Goal: Task Accomplishment & Management: Complete application form

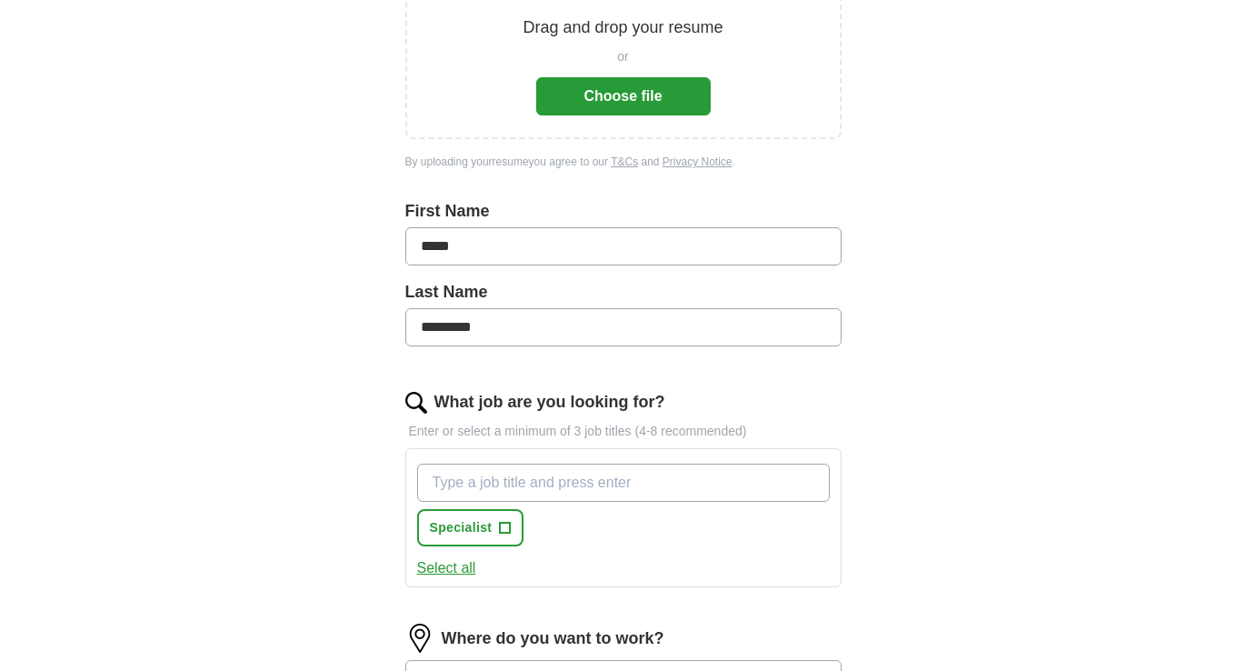
scroll to position [306, 0]
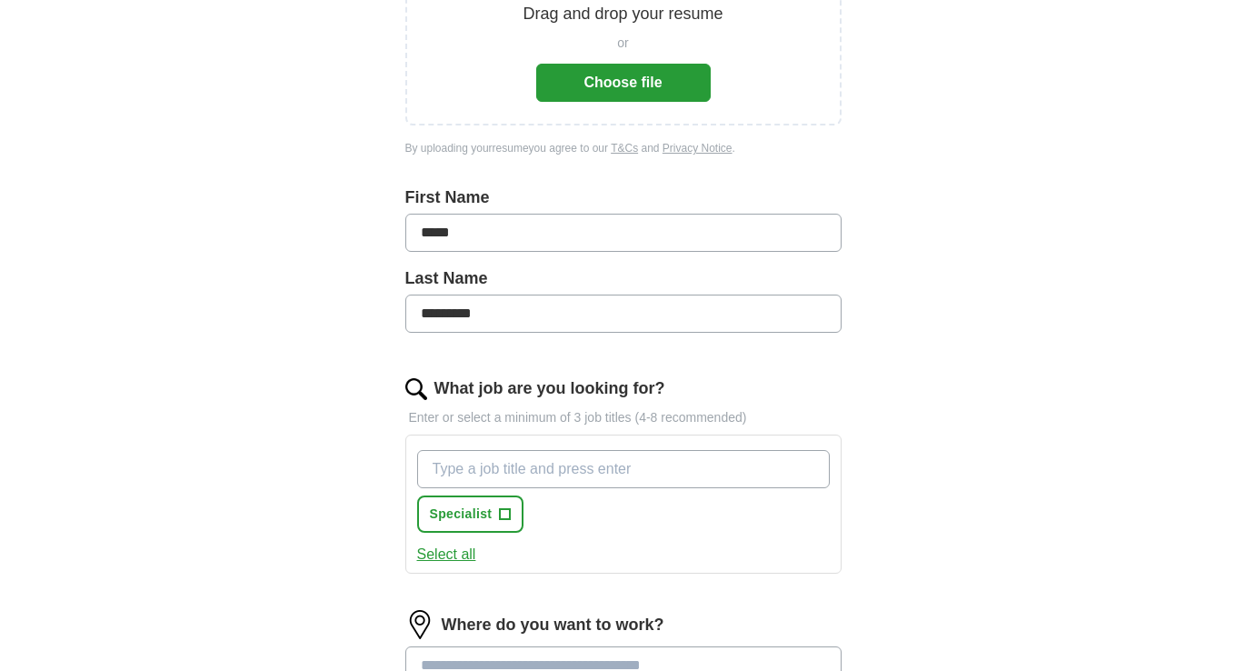
click at [468, 476] on input "What job are you looking for?" at bounding box center [623, 469] width 413 height 38
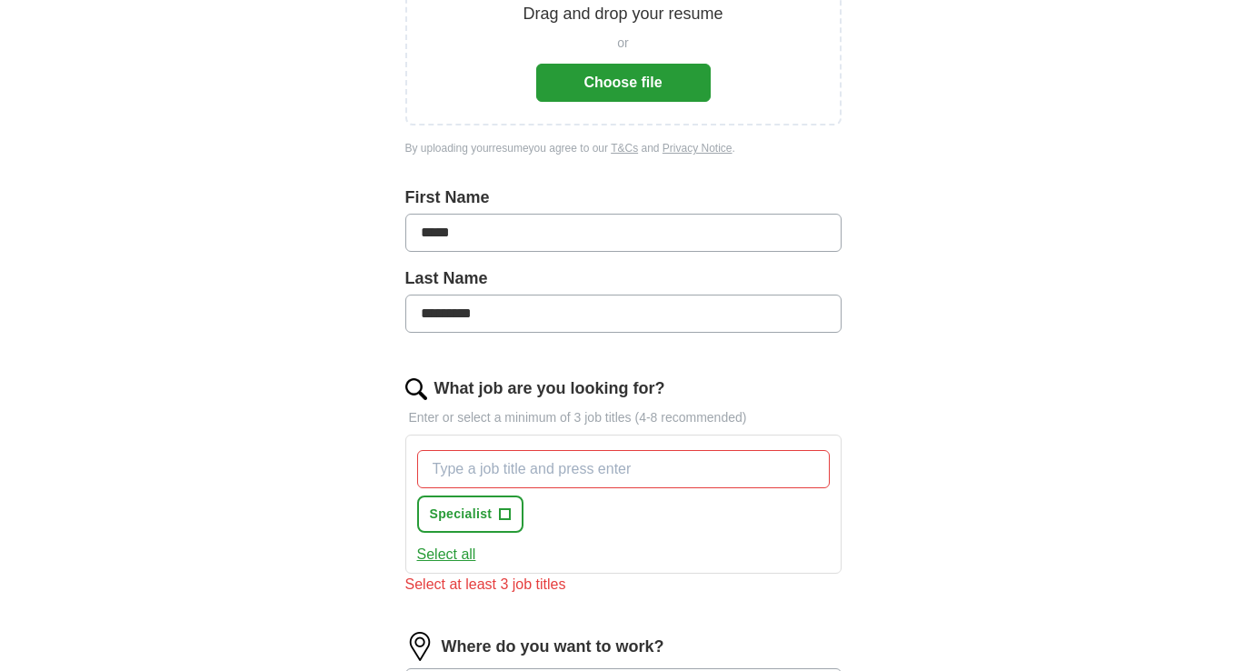
click at [465, 556] on button "Select all" at bounding box center [446, 555] width 59 height 22
click at [0, 0] on span "×" at bounding box center [0, 0] width 0 height 0
click at [539, 476] on input "What job are you looking for?" at bounding box center [623, 469] width 413 height 38
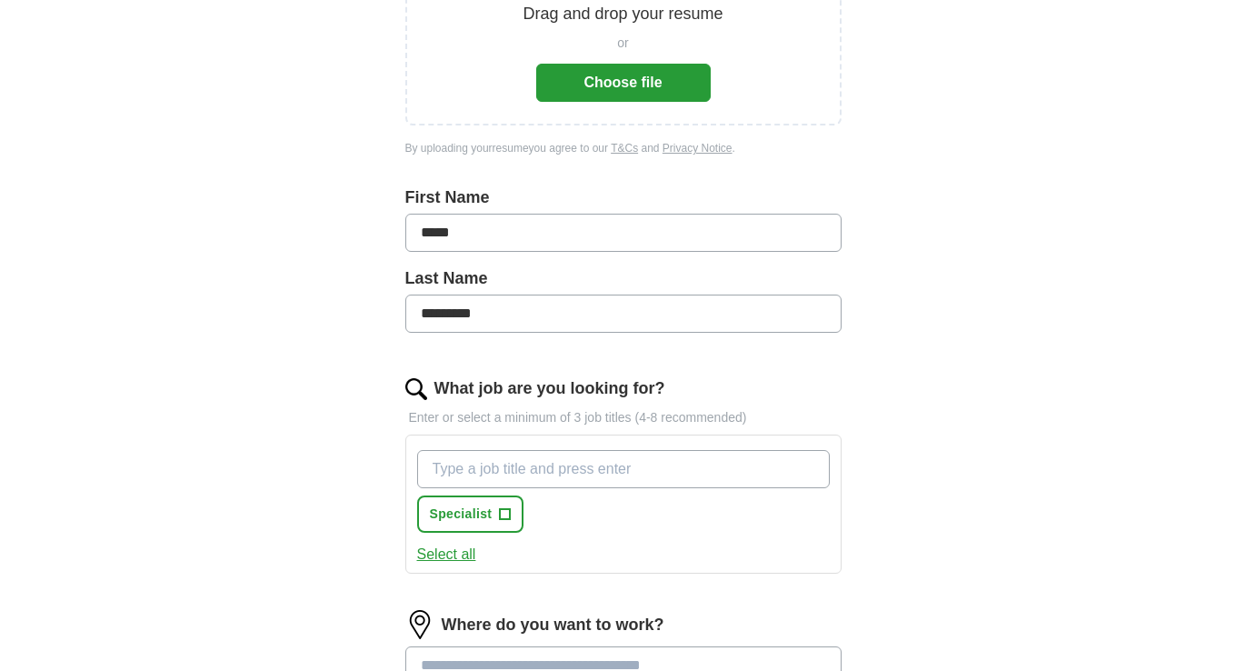
click at [601, 475] on input "What job are you looking for?" at bounding box center [623, 469] width 413 height 38
type input "Community Manager"
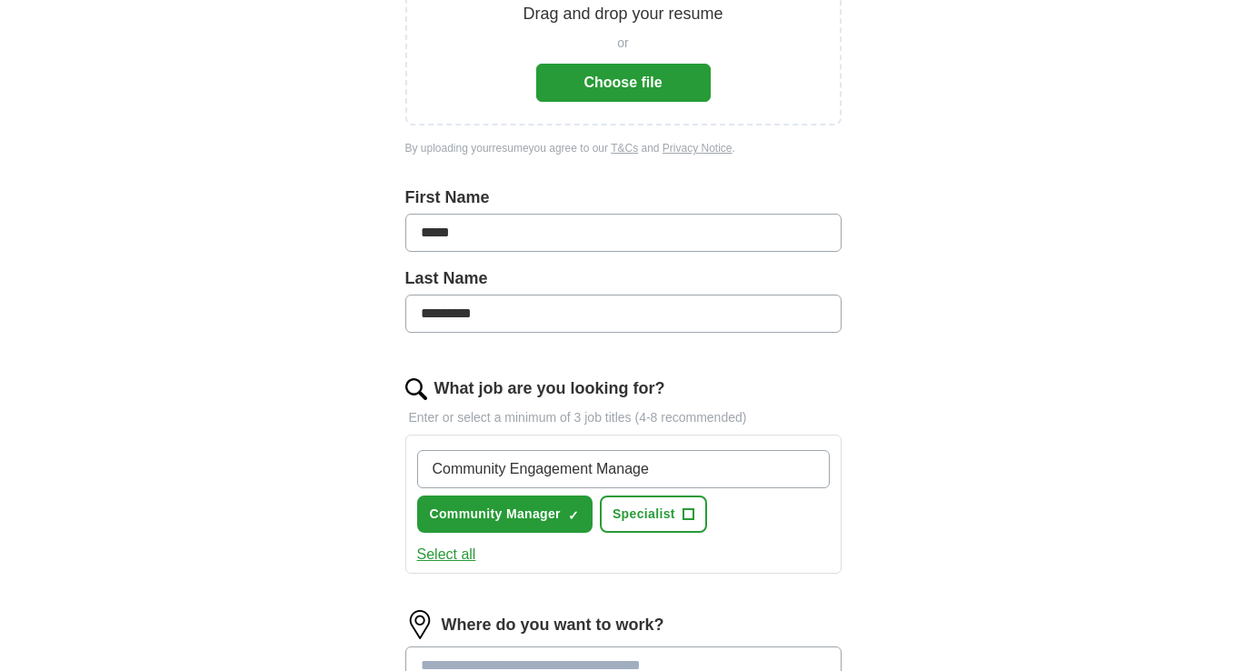
type input "Community Engagement Manager"
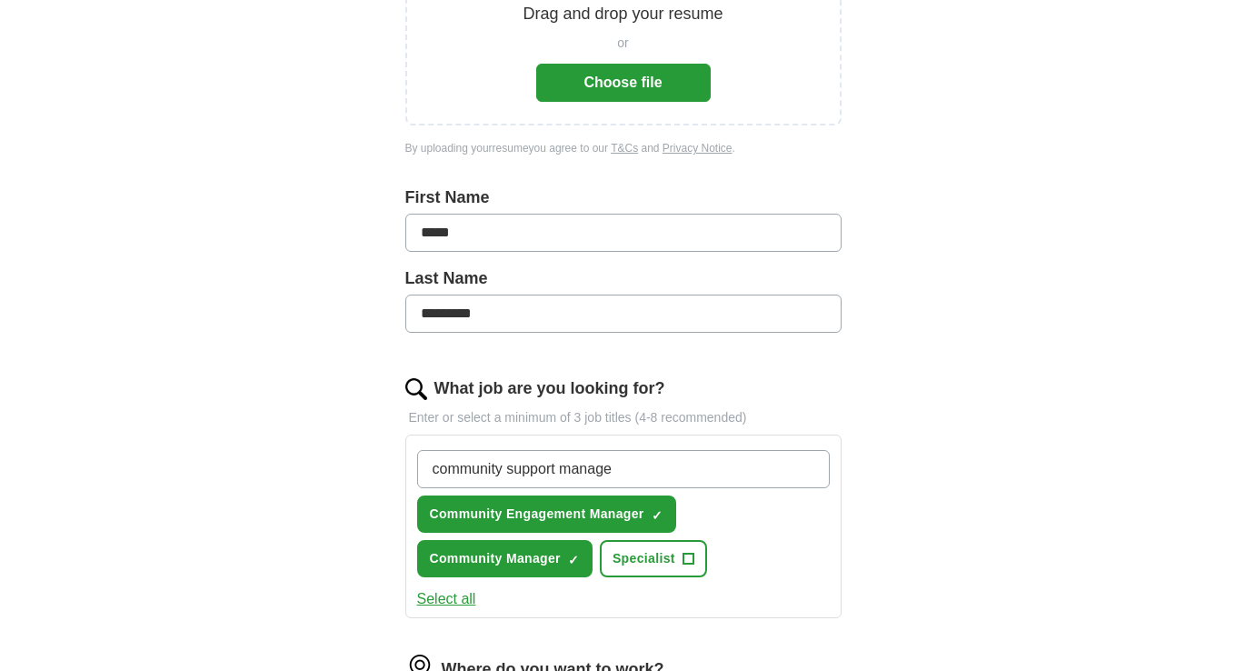
type input "community support manager"
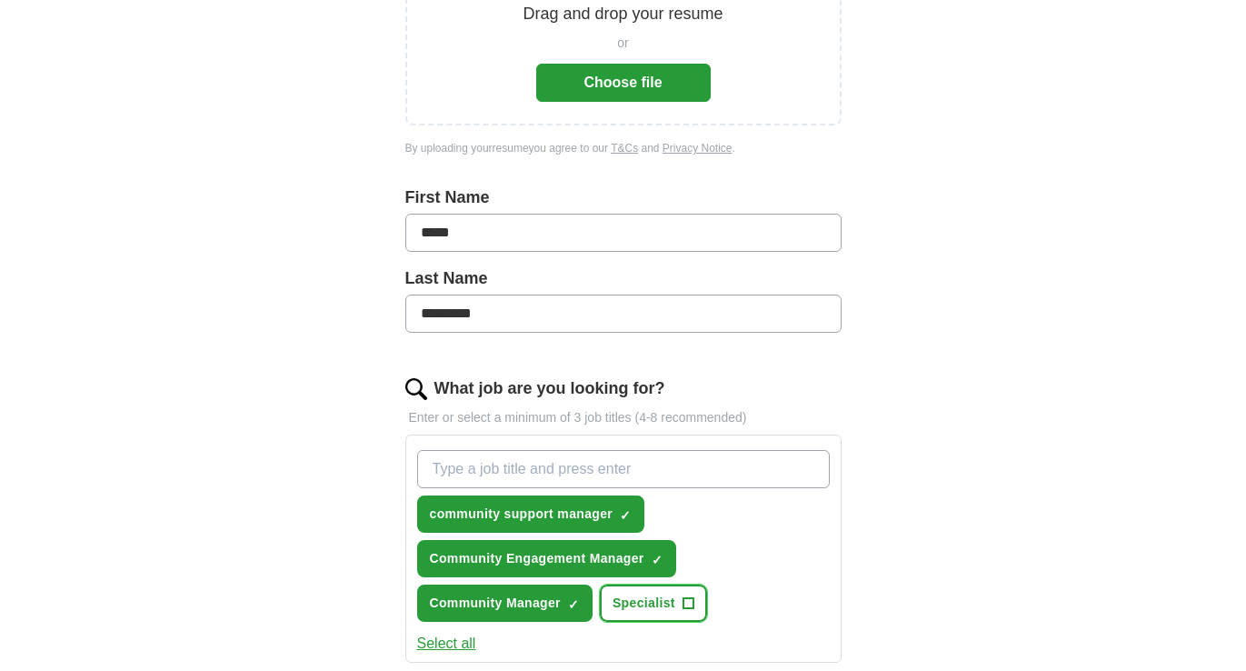
click at [689, 608] on span "+" at bounding box center [688, 603] width 11 height 15
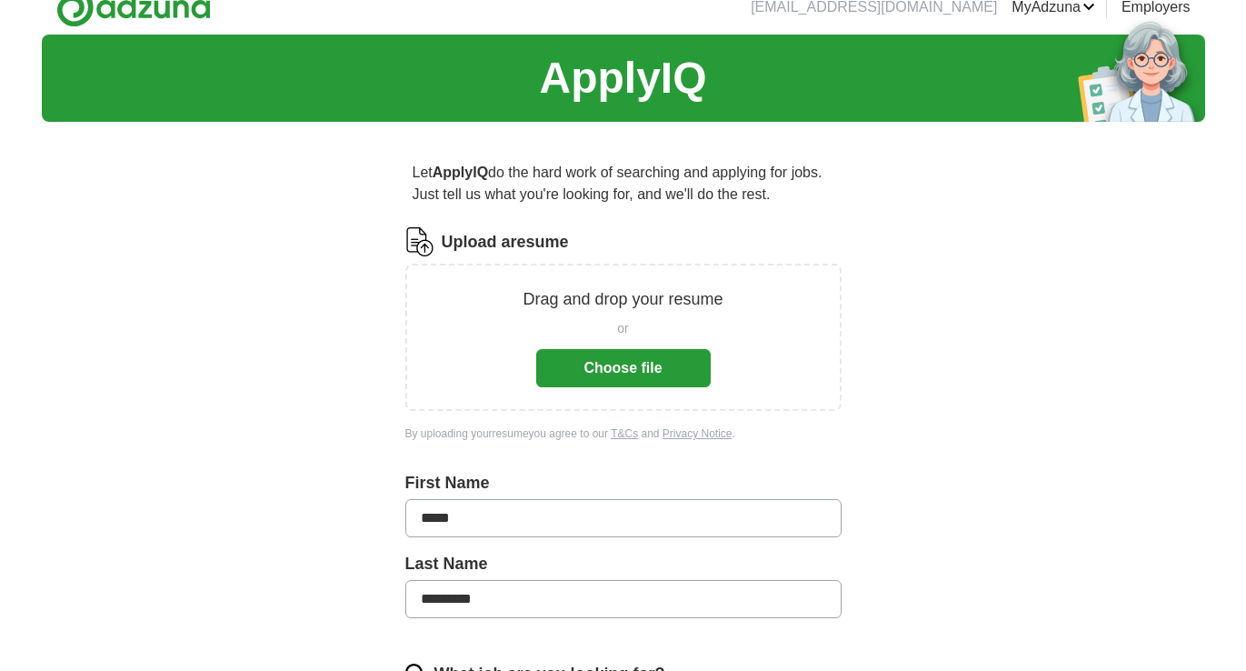
scroll to position [25, 0]
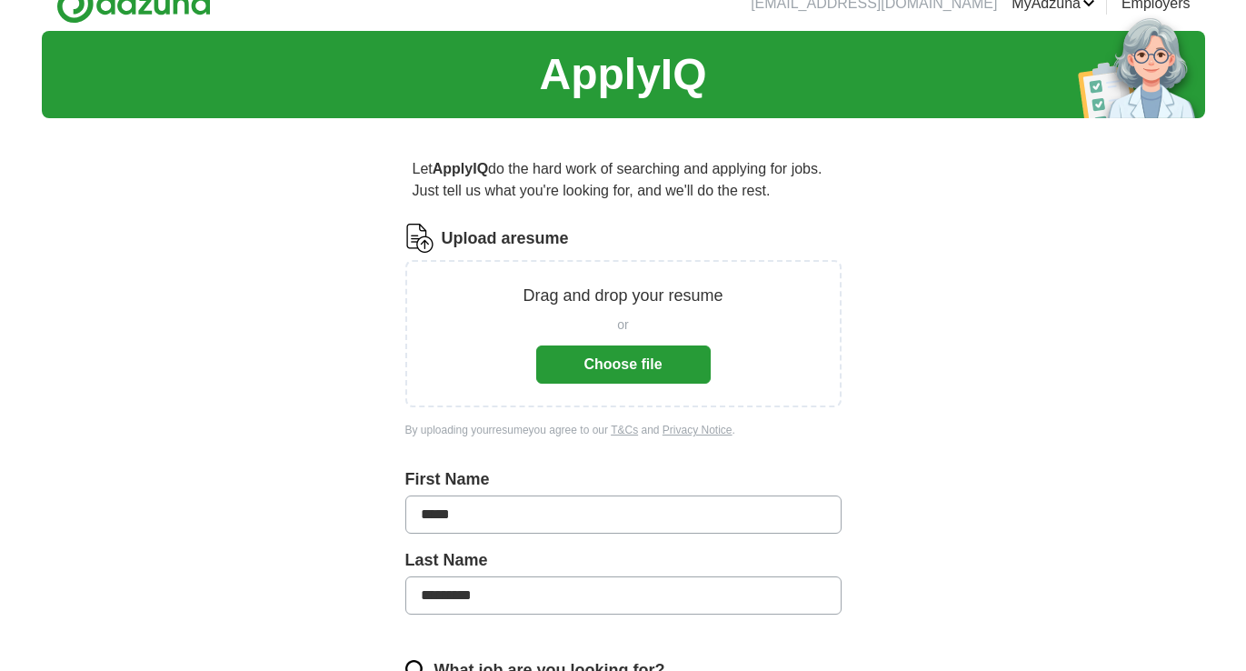
click at [621, 368] on button "Choose file" at bounding box center [623, 364] width 175 height 38
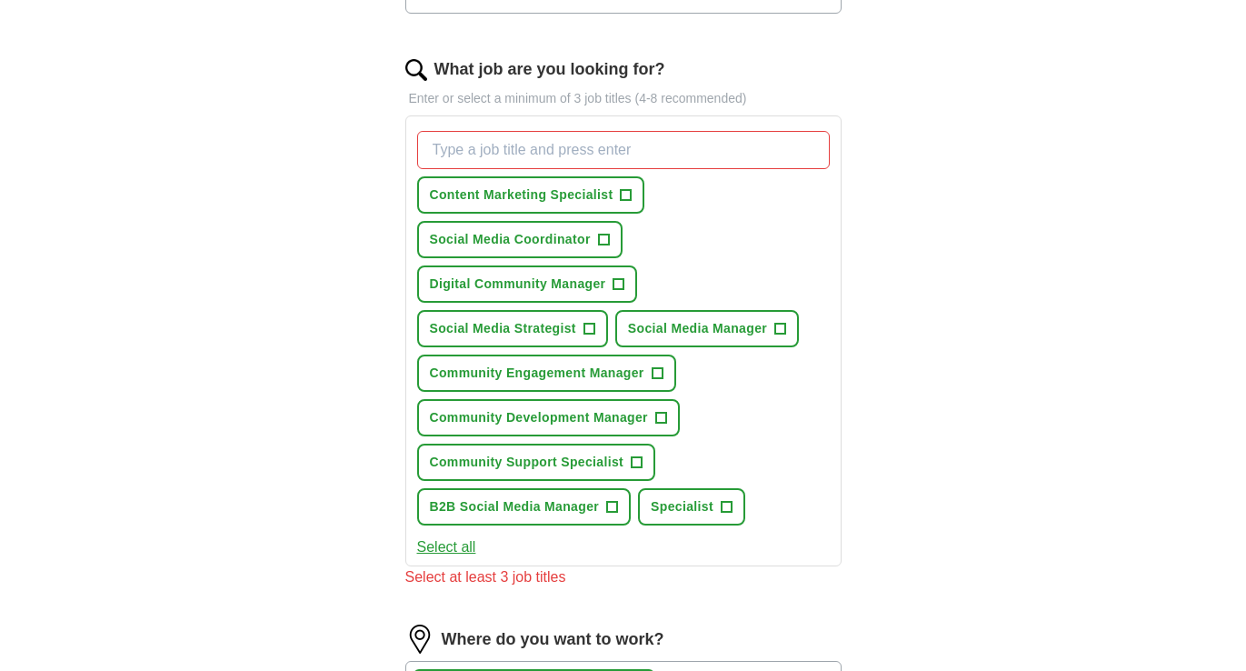
scroll to position [557, 0]
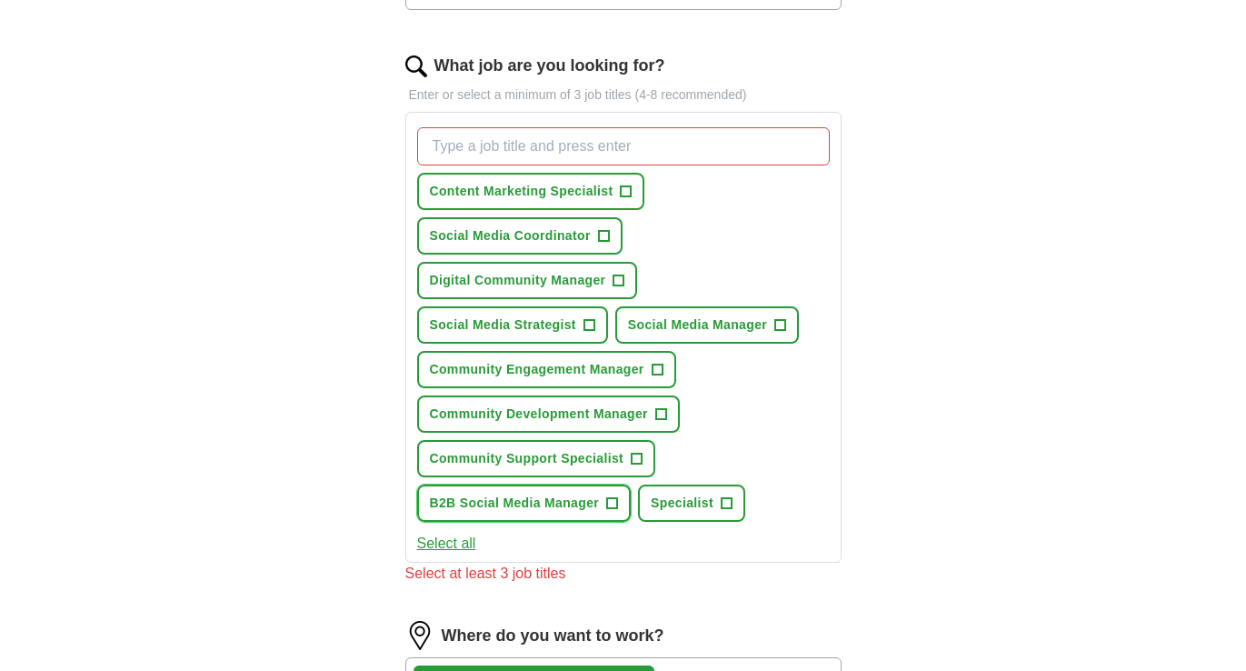
click at [615, 509] on span "+" at bounding box center [612, 503] width 11 height 15
click at [0, 0] on span "×" at bounding box center [0, 0] width 0 height 0
click at [657, 371] on span "+" at bounding box center [657, 370] width 11 height 15
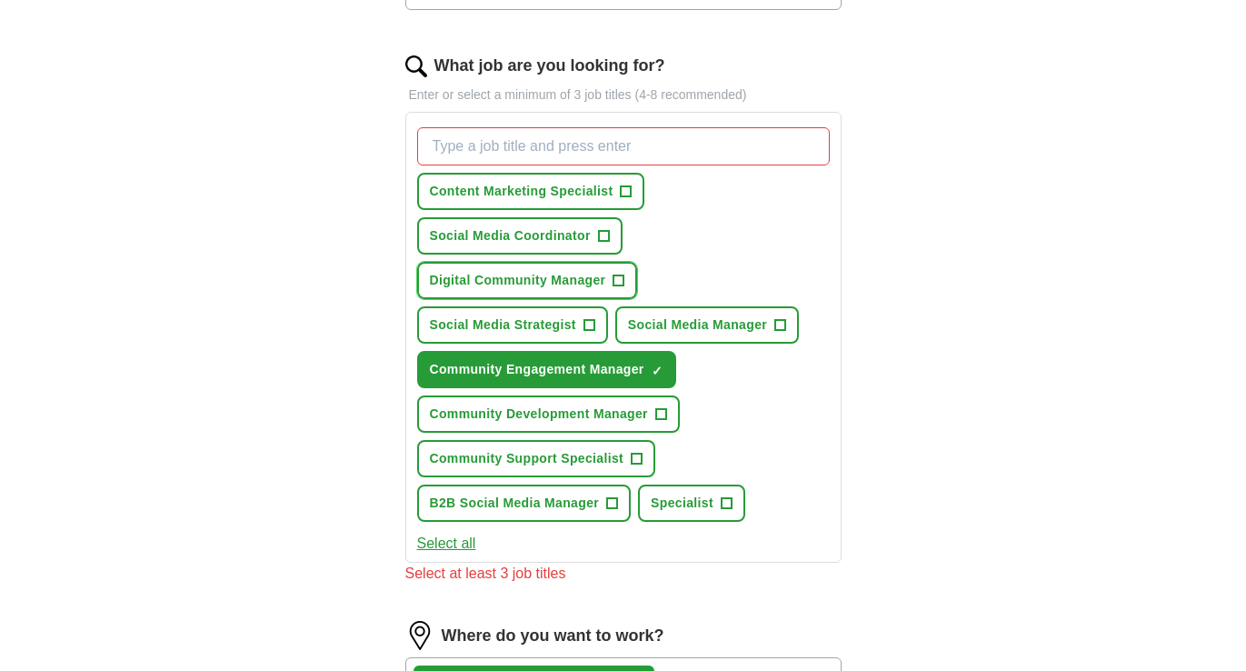
click at [622, 279] on span "+" at bounding box center [619, 281] width 11 height 15
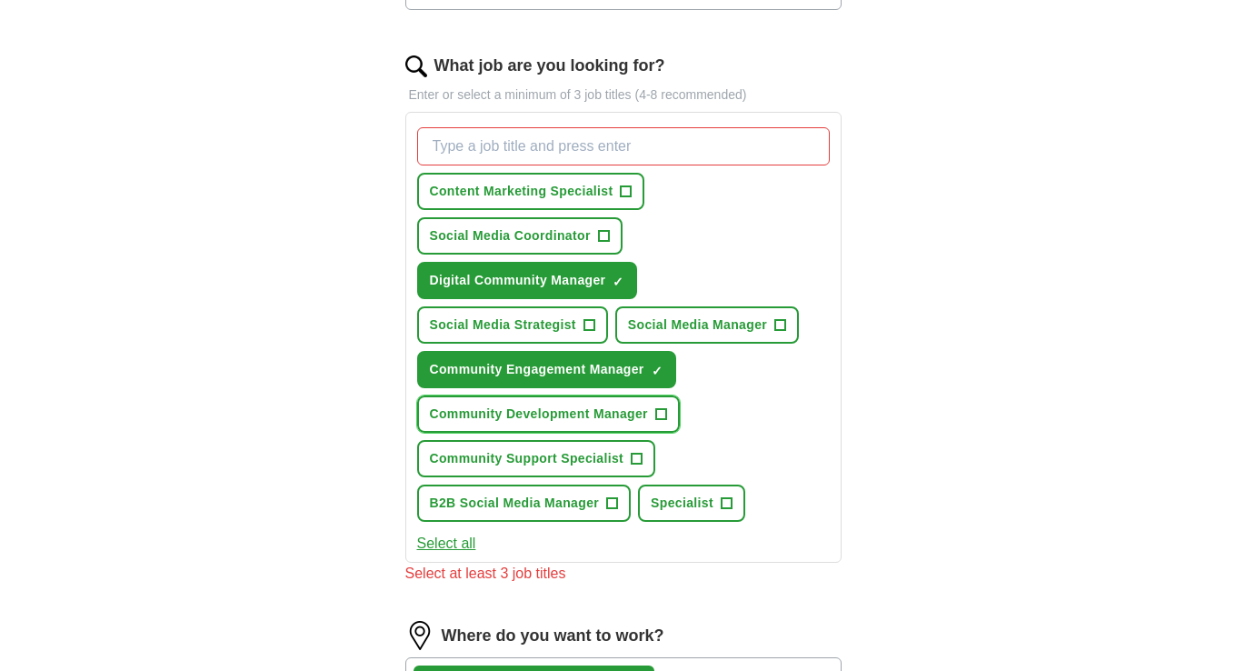
click at [661, 410] on span "+" at bounding box center [661, 414] width 11 height 15
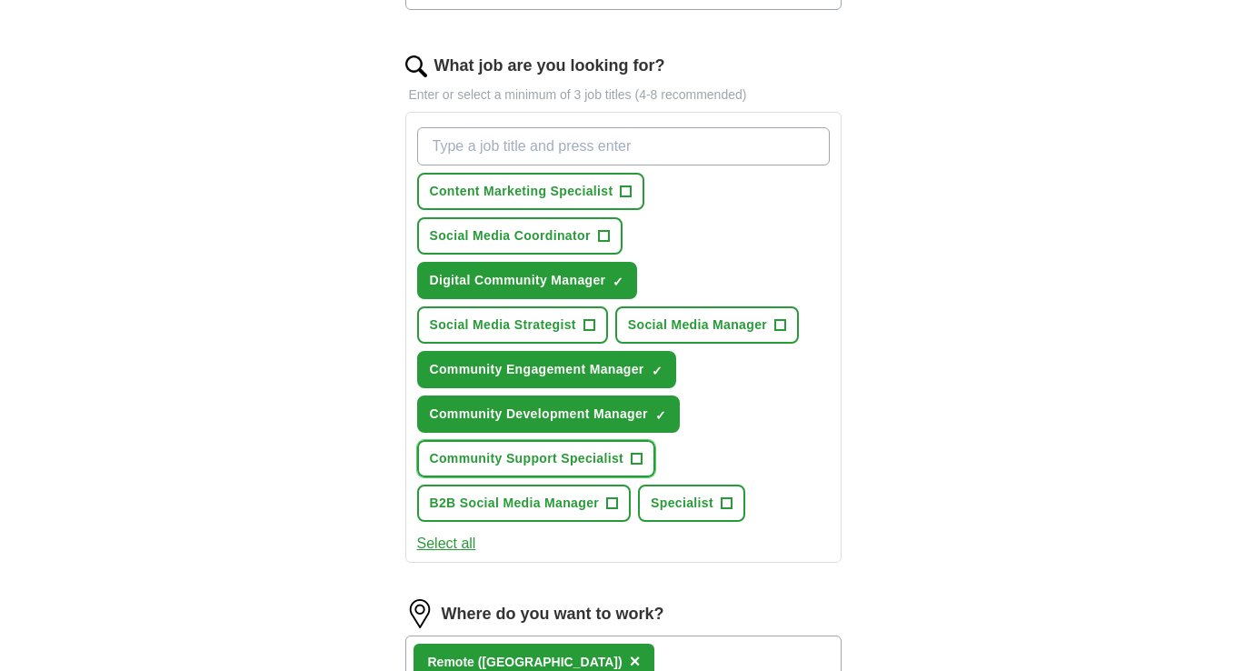
click at [638, 455] on span "+" at bounding box center [637, 459] width 11 height 15
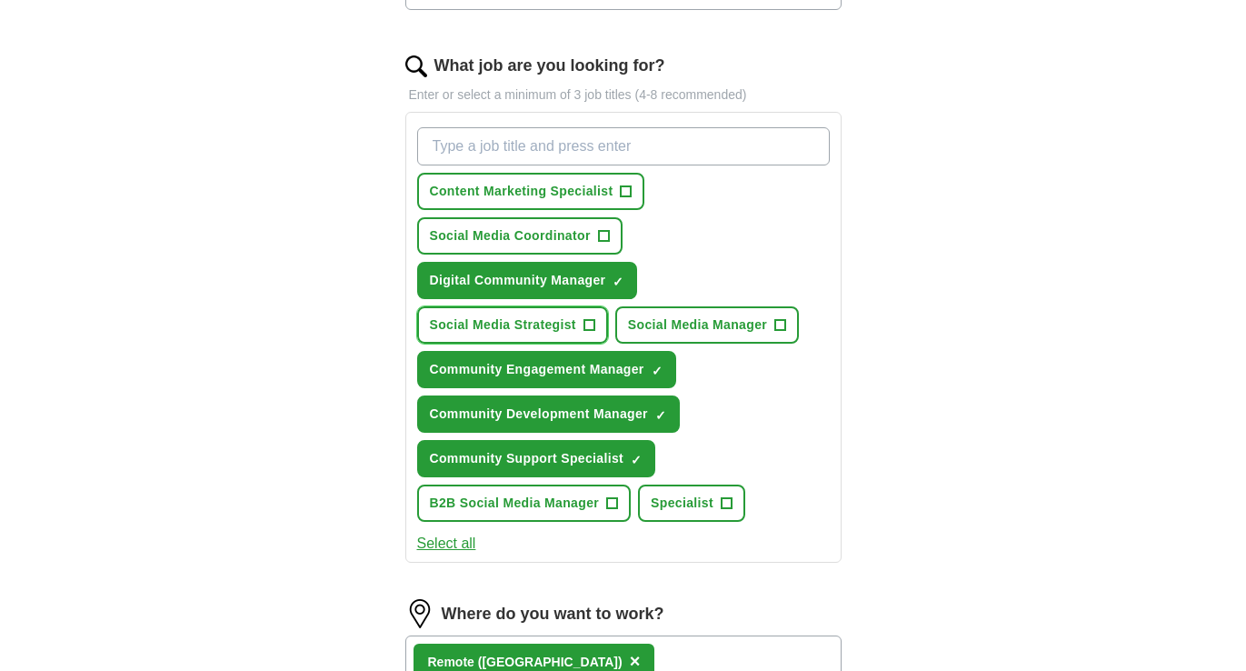
click at [586, 321] on span "+" at bounding box center [589, 325] width 11 height 15
click at [781, 318] on span "+" at bounding box center [781, 325] width 11 height 15
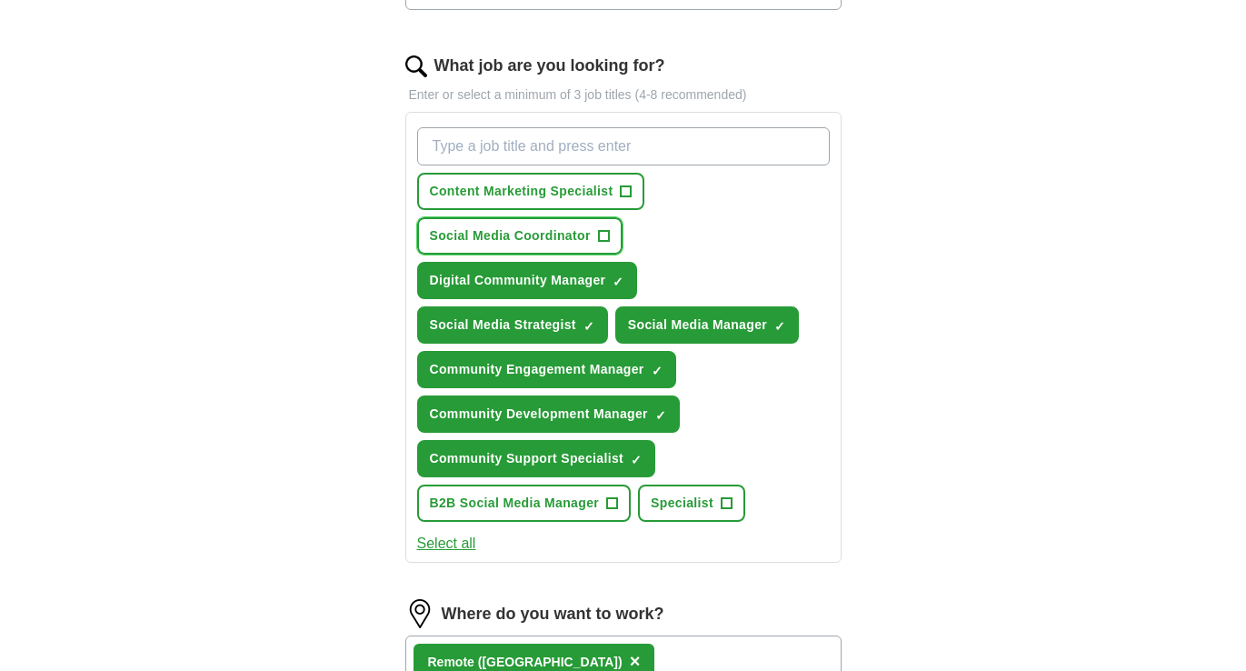
click at [606, 233] on span "+" at bounding box center [603, 236] width 11 height 15
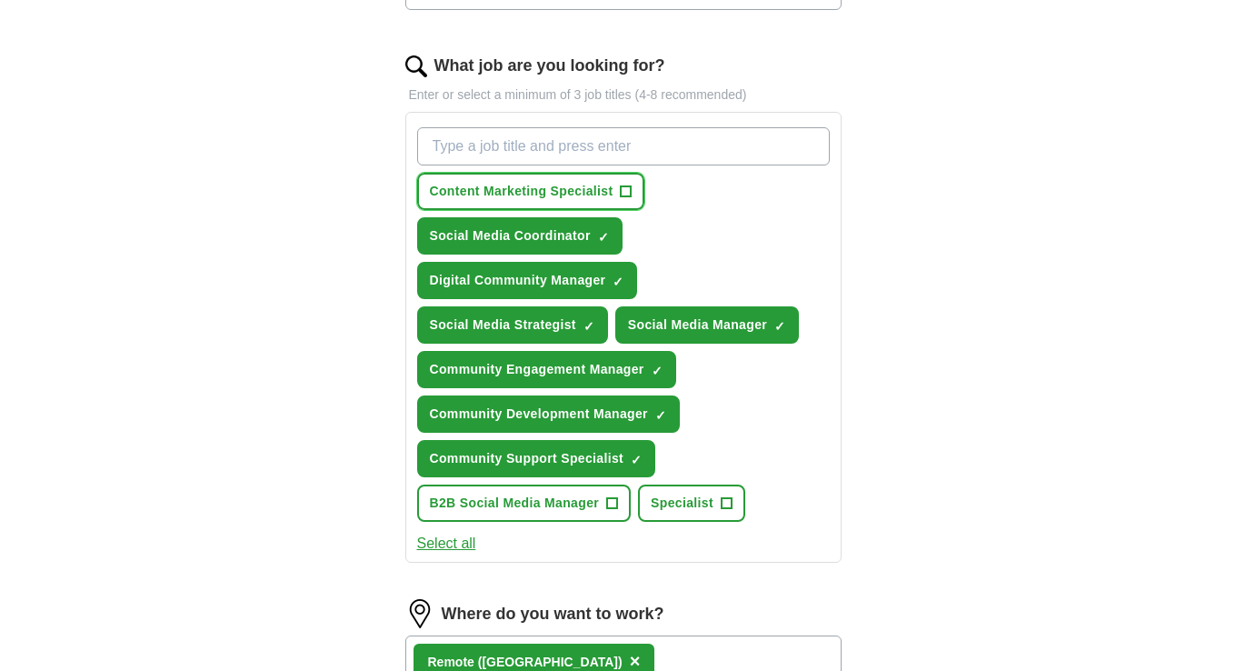
click at [623, 196] on span "+" at bounding box center [626, 192] width 11 height 15
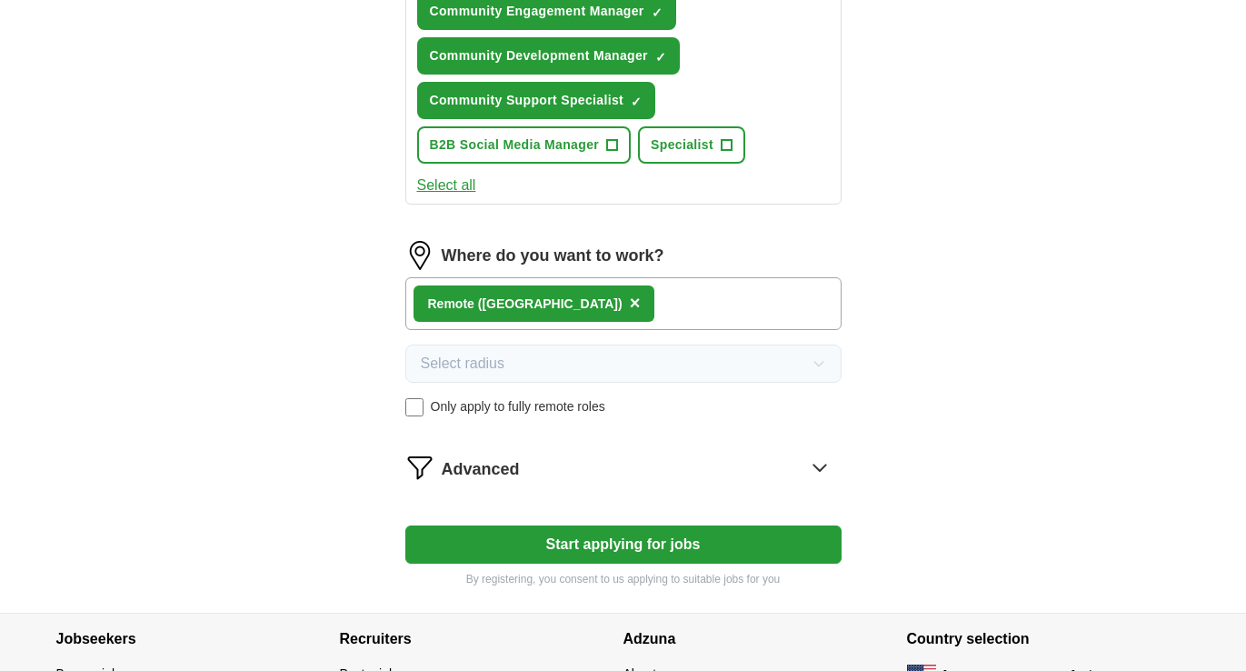
scroll to position [921, 0]
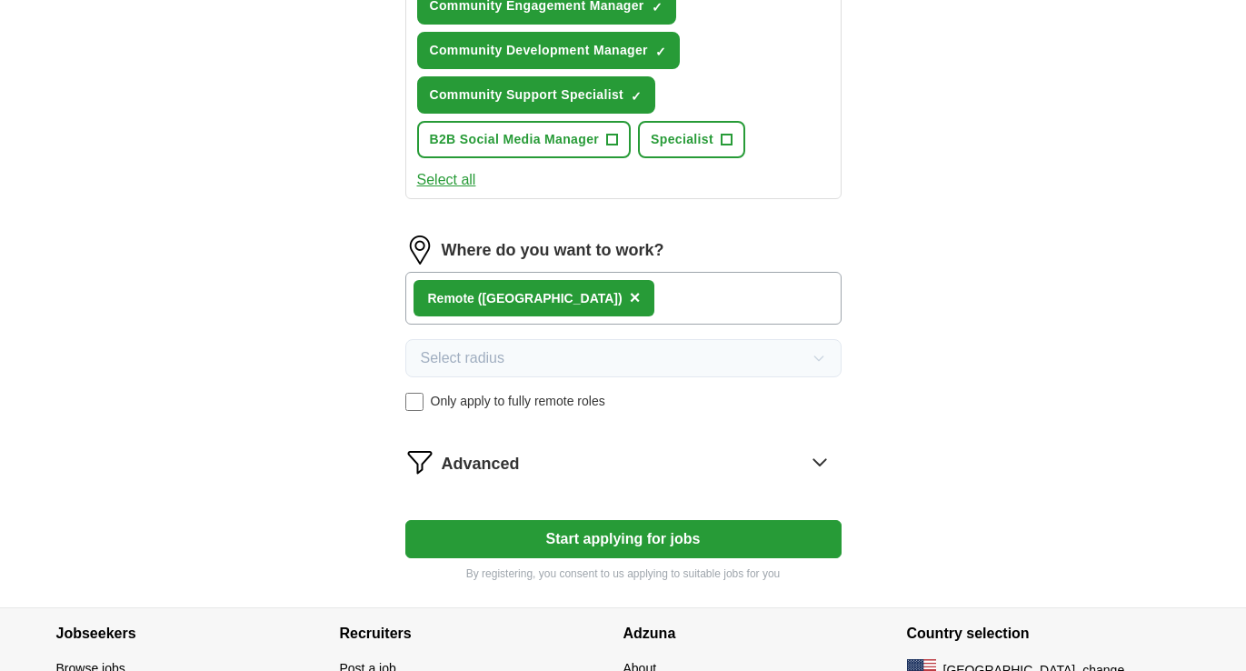
click at [470, 465] on span "Advanced" at bounding box center [481, 464] width 78 height 25
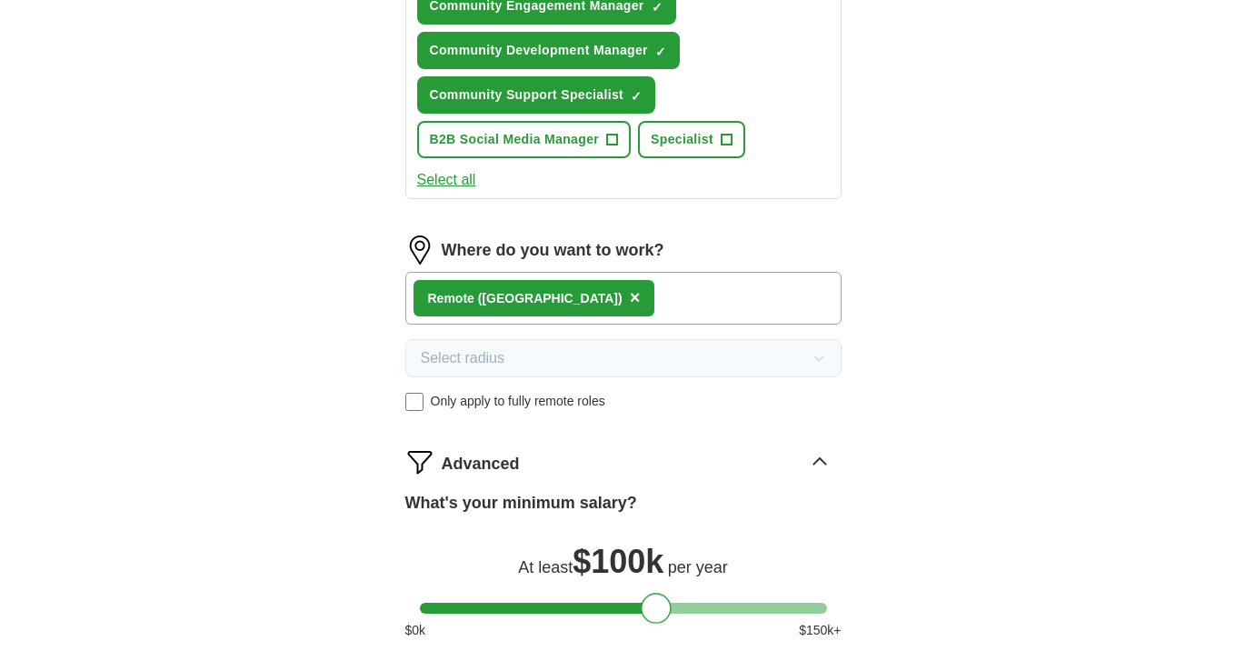
drag, startPoint x: 441, startPoint y: 610, endPoint x: 661, endPoint y: 612, distance: 220.0
click at [661, 612] on div at bounding box center [656, 608] width 31 height 31
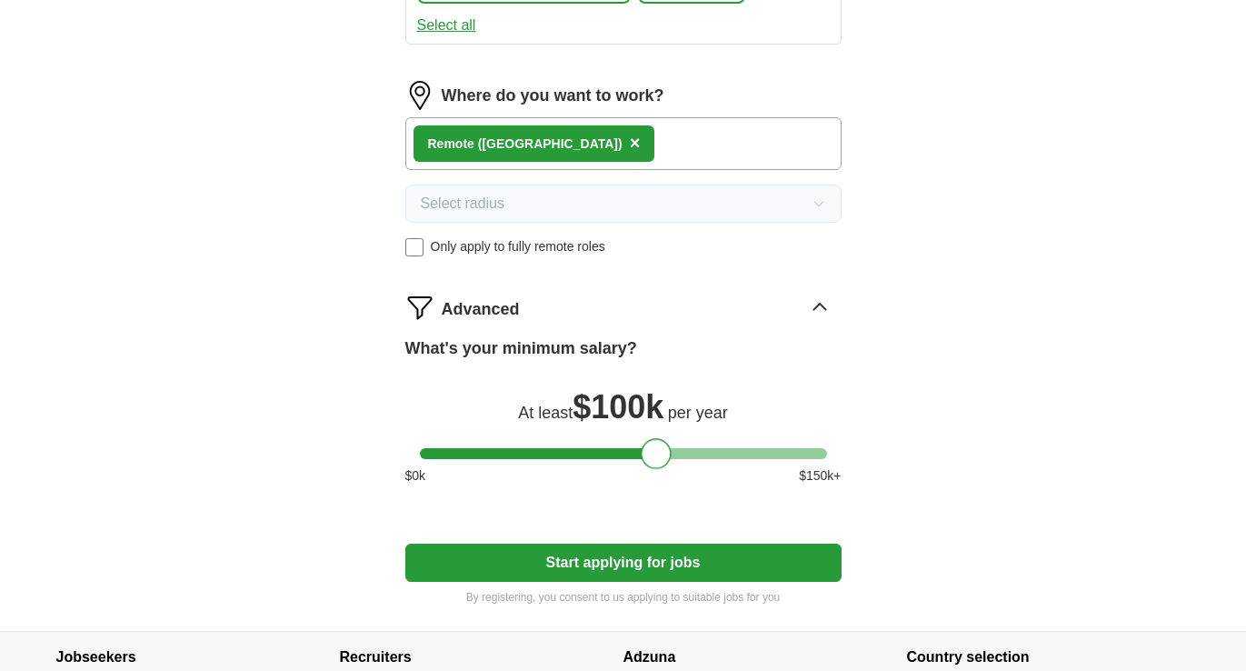
scroll to position [1079, 0]
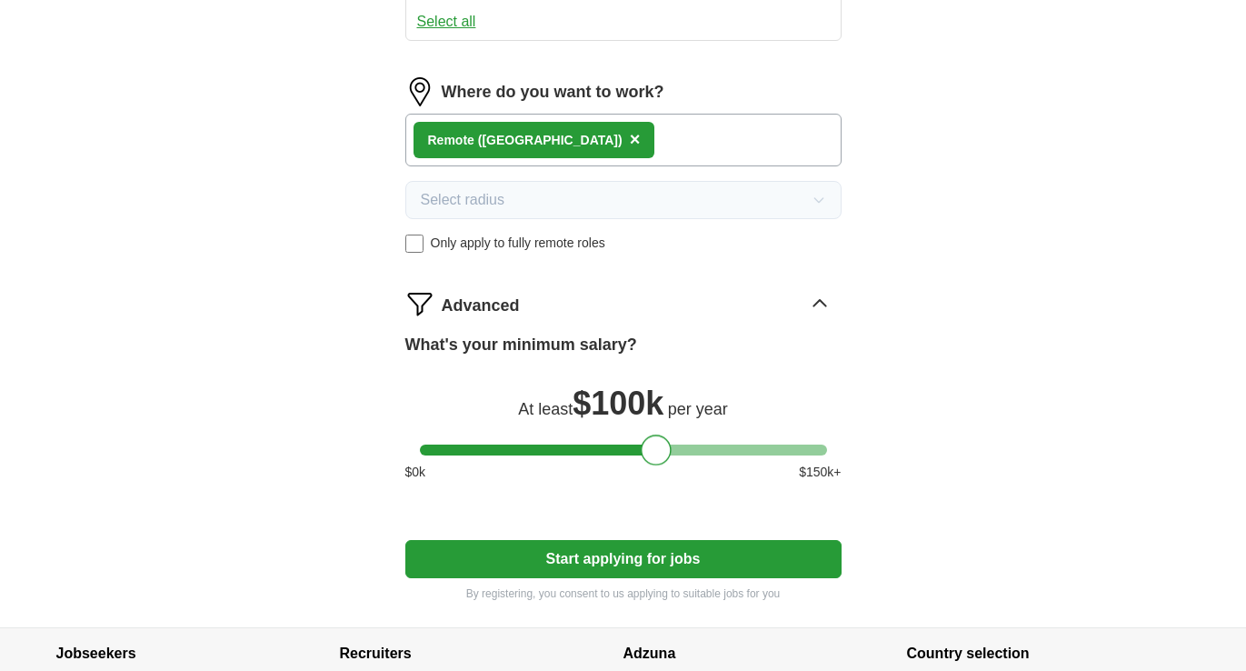
click at [654, 451] on div at bounding box center [656, 450] width 31 height 31
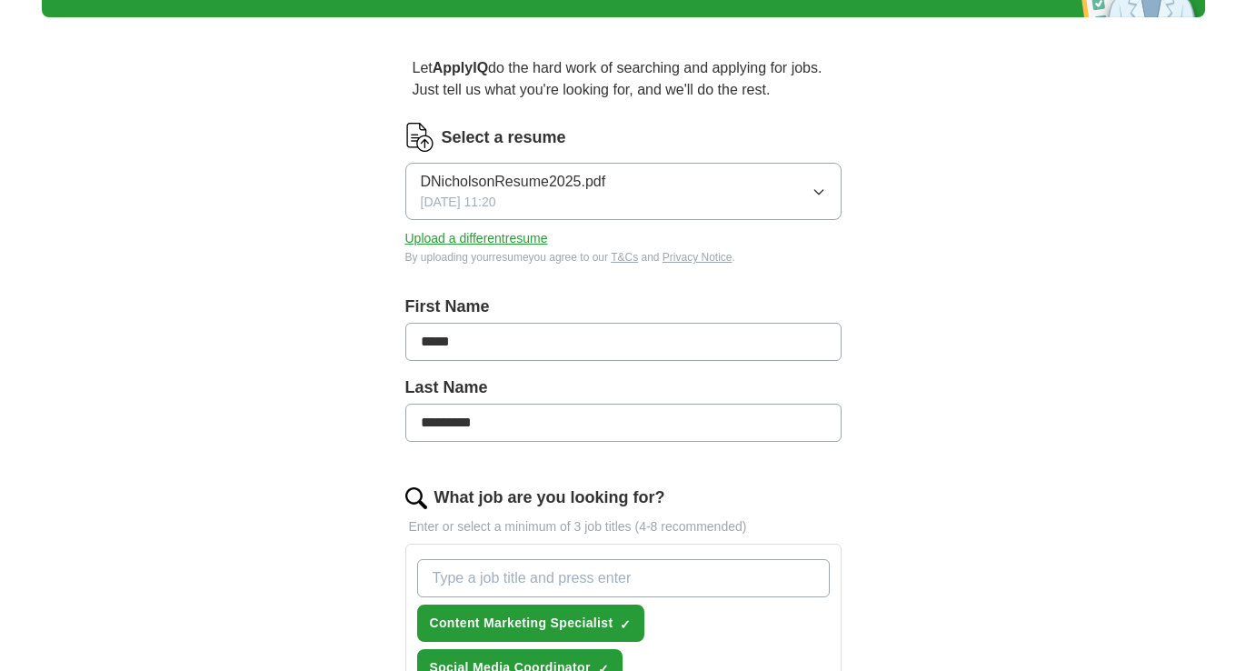
scroll to position [0, 0]
